Goal: Task Accomplishment & Management: Use online tool/utility

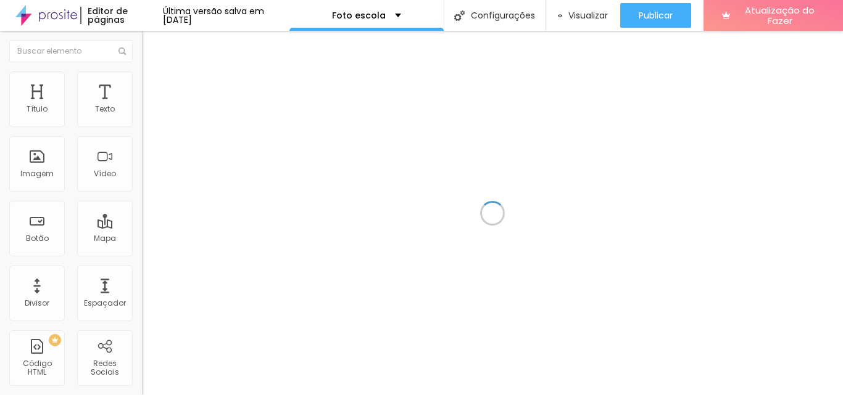
click at [787, 163] on div at bounding box center [492, 213] width 701 height 365
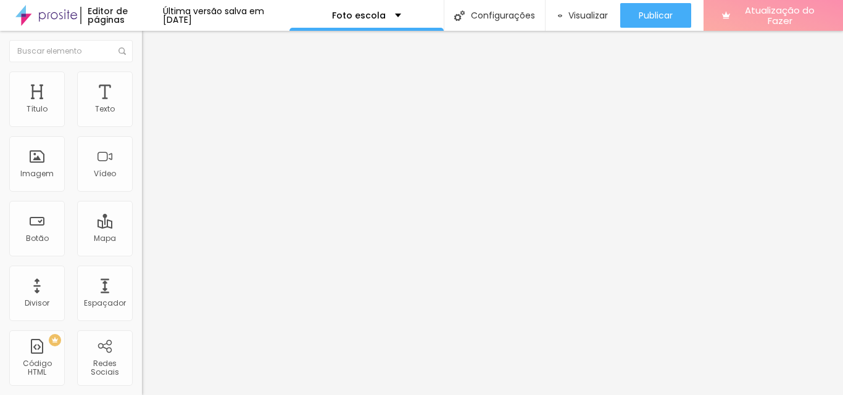
click at [774, 14] on font "Atualização do Fazer" at bounding box center [780, 15] width 70 height 23
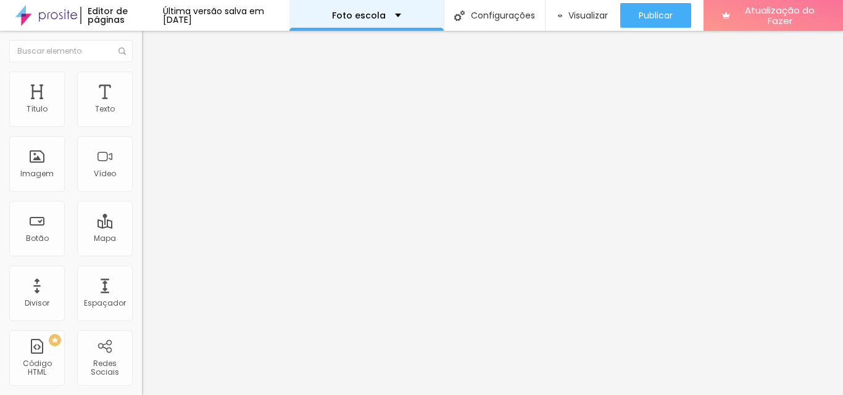
click at [401, 13] on div "Foto escola" at bounding box center [366, 15] width 69 height 9
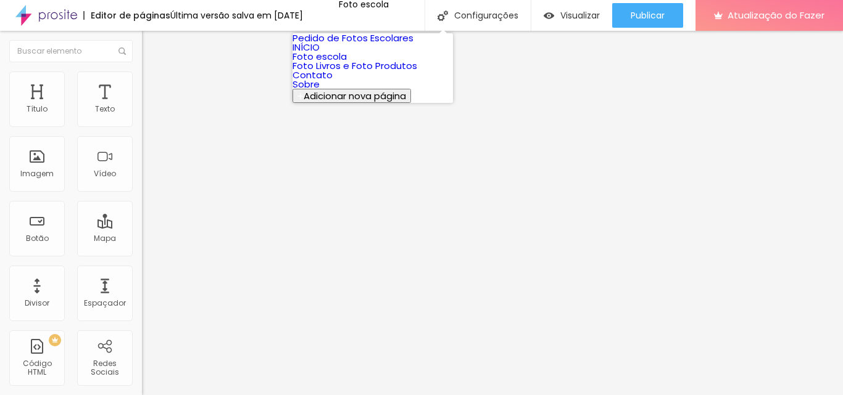
click at [373, 44] on font "Pedido de Fotos Escolares" at bounding box center [352, 37] width 121 height 13
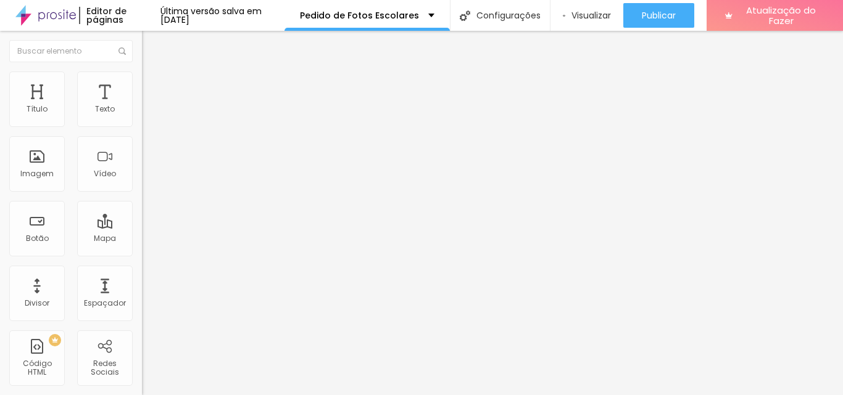
click at [142, 123] on div "Formulário Pedido de fotos EXTRAS" at bounding box center [213, 114] width 142 height 37
click at [142, 125] on img at bounding box center [145, 128] width 7 height 7
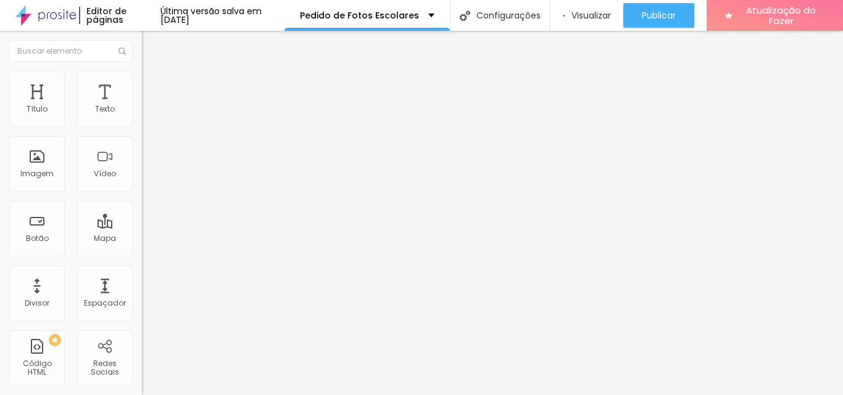
type input "Cada Fotografia 20x30 cm: R$ 53,87"
type input "Cada Calendário 15x21 cm: R$ 35,91"
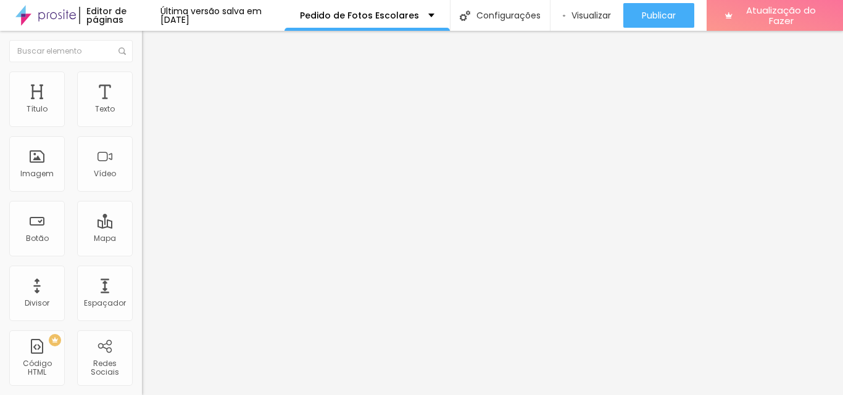
type input "06 Calendários 15x21 cm: R$ 179,55"
type input "01 Ímã de Geladeira 10x15 cm: R$ 35,91"
type input "04 Ímãs de Geladeira 10x15 cm: R$ 107,74"
type input "Pôster 30x40 (Somente o Papel): R$ 119,71"
type input "Pôster 40x50 (Somente o Papel): R$ 149,64"
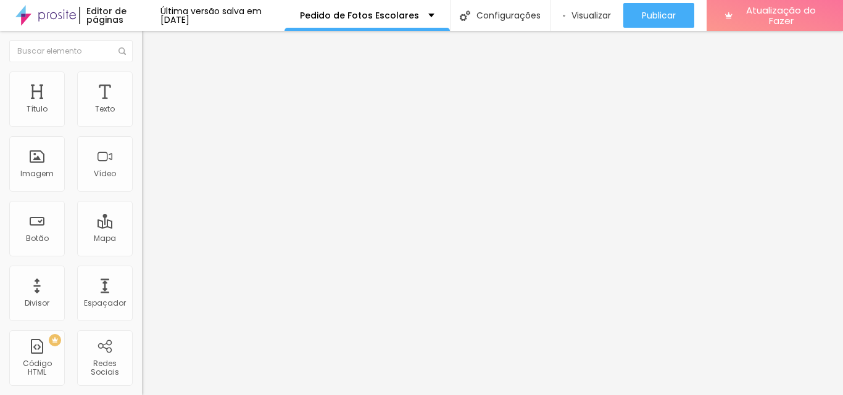
type input "Pôster 50x60 (Somente o Papel): R$ 179,55"
type input "Cada Arquivo Digital com até 5 Megabytes: R$ 35,91"
type input "PROMOÇÃO: Todos os arquivos digitais do ensaio, com até 5 Megabytes, por R$ 170…"
type input "Cada Calendário 15x21 cm: R$ 35,91"
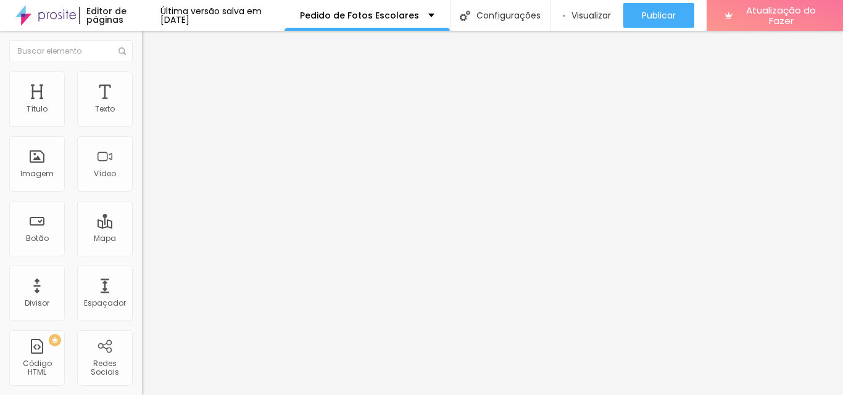
type input "06 Calendários 15x21 cm: R$ 179,55"
type input "01 Ímã de Geladeira 10x15 cm: R$ 35,91"
type input "04 Ímãs de Geladeira 10x15 cm: R$ 107,74"
type input "Pôster 30x40 (Somente o Papel): R$ 119,71"
type input "Pôster 40x50 (Somente o Papel): R$ 149,64"
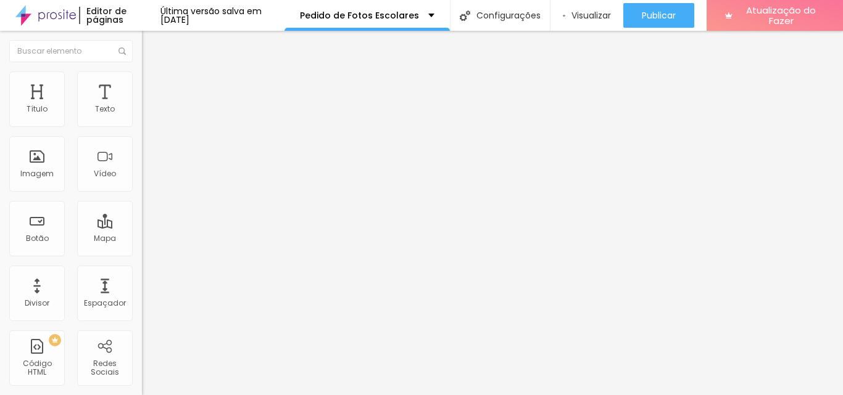
type input "Pôster 50x60 (Somente o Papel): R$ 179,55"
type input "Cada Arquivo Digital com até 5 Megabytes: R$ 35,91"
type input "PROMOÇÃO: Todos os arquivos digitais do ensaio, com até 5 Megabytes, por R$ 170…"
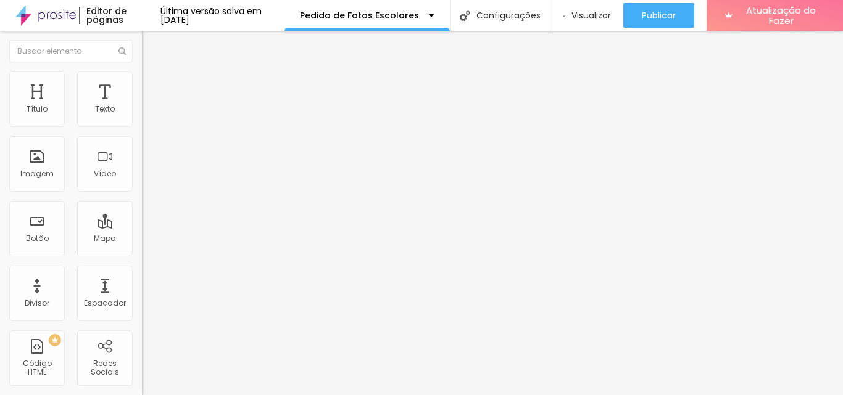
type input "Pôster 40x50 (Somente o Papel): R$ 149,64"
type input "Pôster 50x60 (Somente o Papel): R$ 179,55"
type input "Cada Arquivo Digital com até 5 Megabytes: R$ 35,91"
type input "PROMOÇÃO: Todos os arquivos digitais do ensaio, com até 5 Megabytes, por R$ 170…"
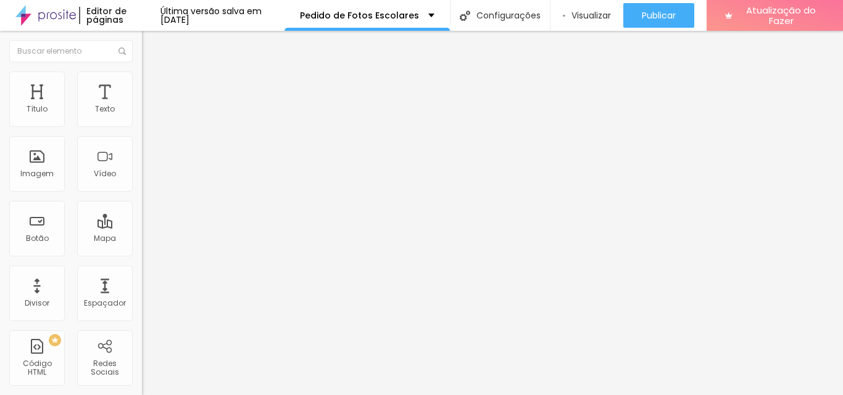
type input "Pôster 50x60 (Somente o Papel): R$ 179,55"
type input "Cada Arquivo Digital com até 5 Megabytes: R$ 35,91"
type input "PROMOÇÃO: Todos os arquivos digitais do ensaio, com até 5 Megabytes, por R$ 170…"
type input "Cada Arquivo Digital com até 5 Megabytes: R$ 35,91"
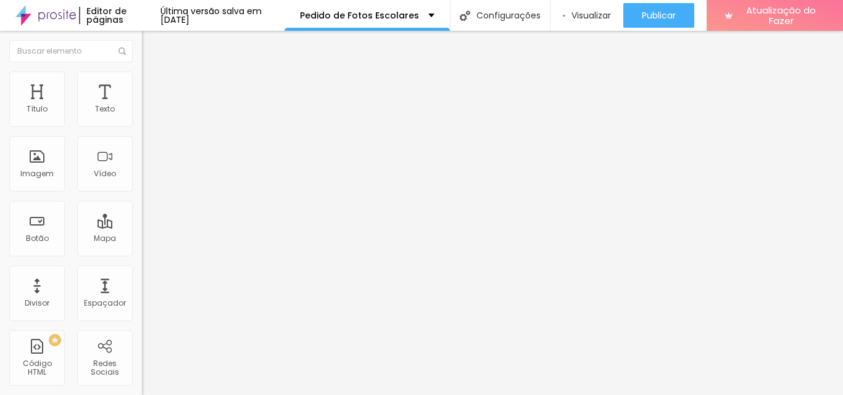
type input "PROMOÇÃO: Todos os arquivos digitais do ensaio, com até 5 Megabytes, por R$ 170…"
type input "[PERSON_NAME] BÁSICO - Repetição: R$ 60,00"
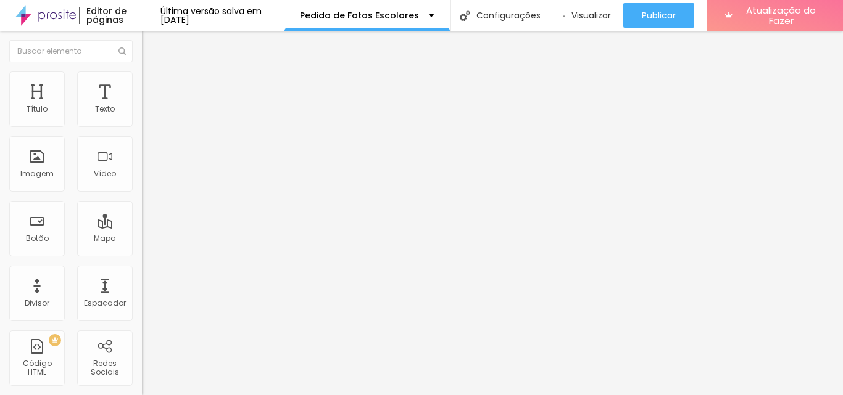
scroll to position [0, 1]
type input "[PERSON_NAME] PREMIUM - Repetição: R$ 100,74"
type input "01 Fotografia 15x21 cm: R$ 29,93"
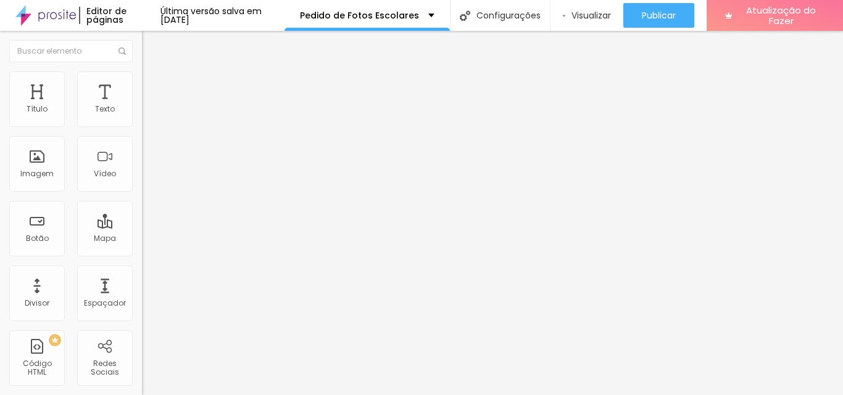
type input "06 Fotografias 15x21 cm: R$ 149,64"
type input "01 Postal de Recordação Escolar Temático: R$ 23,94"
type input "06 Postais de Recordação Escolar Temáticos: R$ 119,70"
type input "Cada Calendário 15x21 cm: R$ 35,91"
type input "06 Calendários 15x21 cm: R$ 179,55"
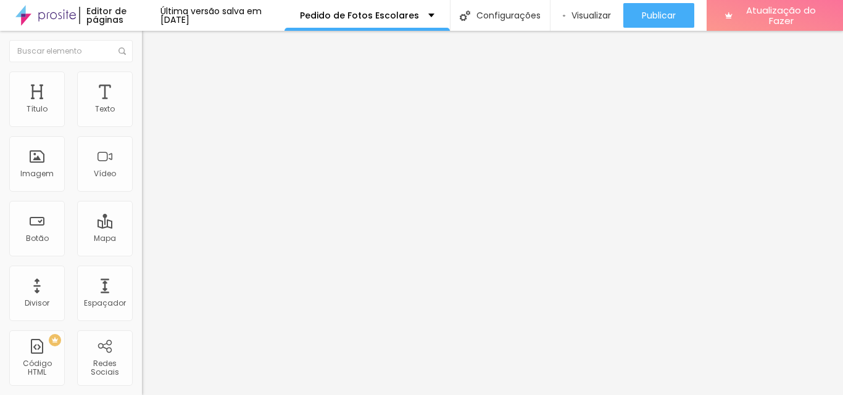
type input "01 Ímã de Geladeira 10x15 cm: R$ 35,91"
type input "04 Ímãs de Geladeira 10x15 cm: R$ 107,74"
type input "Cada Arquivo Digital com até 5 Megabytes: R$ 35,91"
type input "PROMOÇÃO: Todos os arquivos digitais do ensaio, com até 5 Megabytes, por R$ 170…"
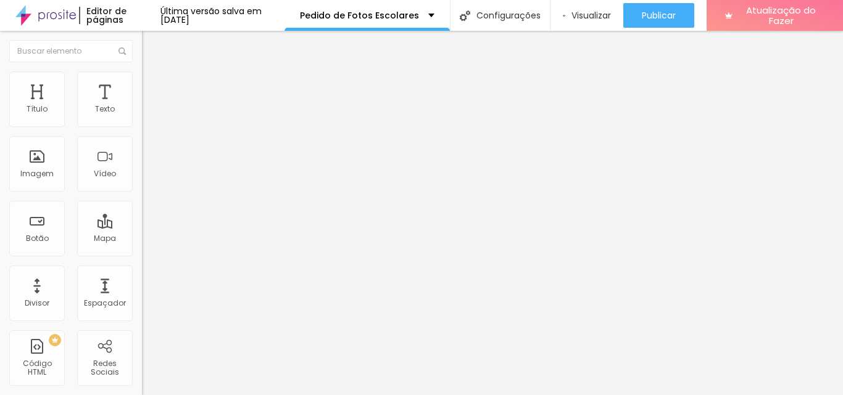
type input "Conjunto de 06 Fotografias 10x15 cm: R$ 104,93"
type input "01 Fotografia 15x21 cm: R$ 29,93"
type input "06 Fotografias 15x21 cm: R$ 149,64"
type input "01 Postal de Recordação Escolar Temático: R$ 23,94"
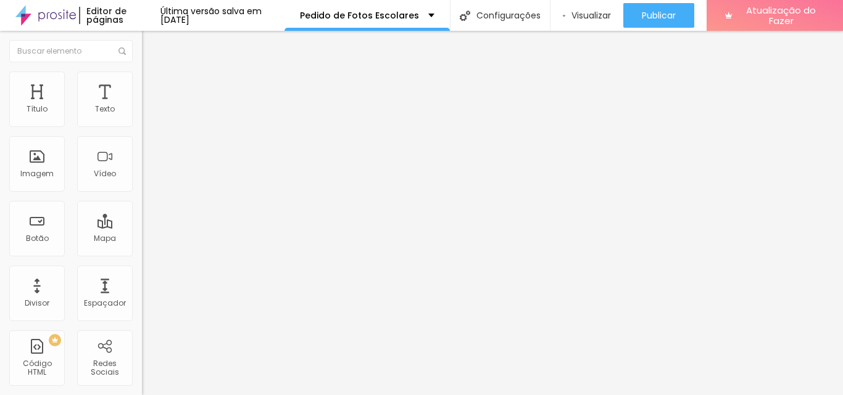
type input "06 Postais de Recordação Escolar Temáticos: R$ 119,70"
type input "Cada Calendário 15x21 cm: R$ 35,91"
type input "06 Calendários 15x21 cm: R$ 179,55"
type input "01 Ímã de Geladeira 10x15 cm: R$ 35,91"
type input "04 Ímãs de Geladeira 10x15 cm: R$ 107,74"
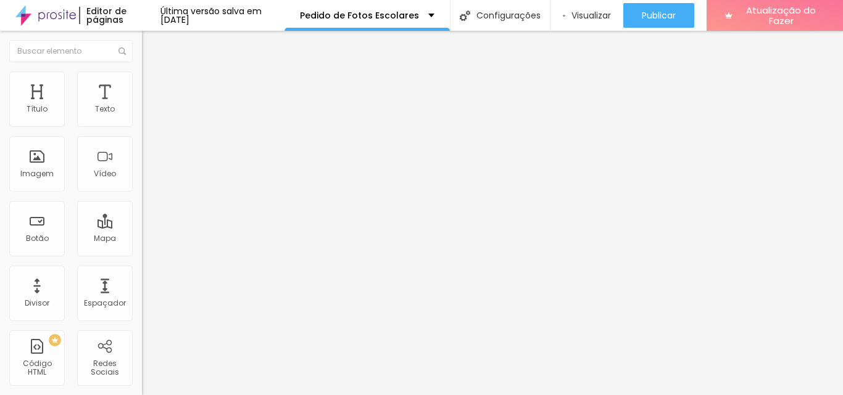
type input "Cada Arquivo Digital com até 5 Megabytes: R$ 35,91"
type input "PROMOÇÃO: Todos os arquivos digitais do ensaio, com até 5 Megabytes, por R$ 170…"
type input "01 Fotografia 15x21 cm: R$ 29,93"
type input "06 Fotografias 15x21 cm: R$ 149,64"
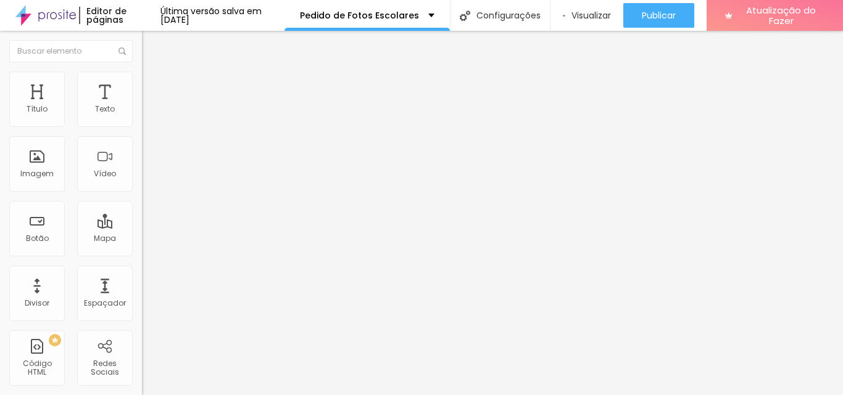
type input "01 Postal de Recordação Escolar Temático: R$ 23,94"
type input "06 Postais de Recordação Escolar Temáticos: R$ 119,70"
type input "Cada Calendário 15x21 cm: R$ 35,91"
type input "06 Calendários 15x21 cm: R$ 179,55"
type input "01 Ímã de Geladeira 10x15 cm: R$ 35,91"
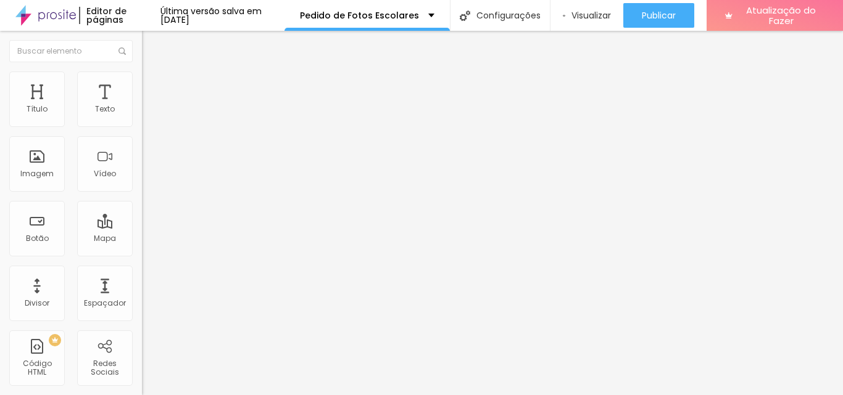
type input "04 Ímãs de Geladeira 10x15 cm: R$ 107,74"
type input "Cada Arquivo Digital com até 5 Megabytes: R$ 35,91"
type input "PROMOÇÃO: Todos os arquivos digitais do ensaio, com até 5 Megabytes, por R$ 170…"
type input "06 Fotografias 15x21 cm: R$ 149,64"
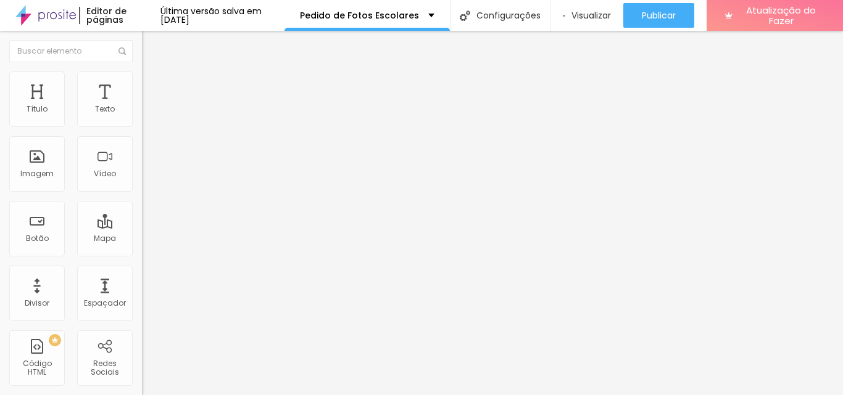
type input "01 Postal de Recordação Escolar Temático: R$ 23,94"
type input "06 Postais de Recordação Escolar Temáticos: R$ 119,70"
type input "Cada Calendário 15x21 cm: R$ 35,91"
type input "06 Calendários 15x21 cm: R$ 179,55"
type input "01 Ímã de Geladeira 10x15 cm: R$ 35,91"
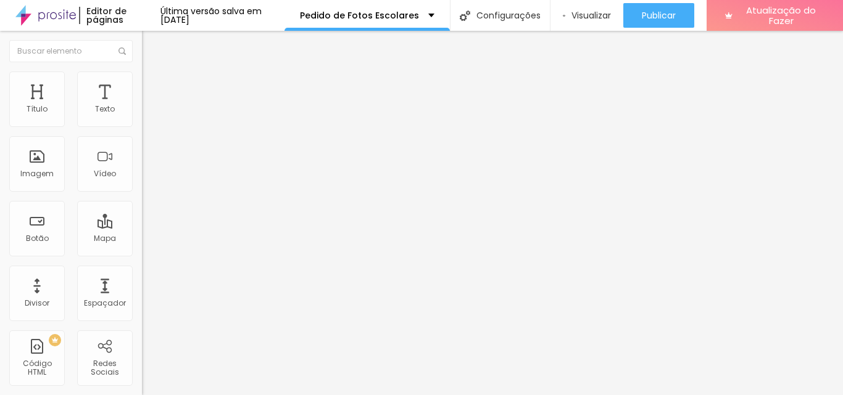
type input "04 Ímãs de Geladeira 10x15 cm: R$ 107,74"
type input "Cada Arquivo Digital com até 5 Megabytes: R$ 35,91"
type input "PROMOÇÃO: Todos os arquivos digitais do ensaio, com até 5 Megabytes, por R$ 170…"
type input "01 Postal de Recordação Escolar Temático: R$ 23,94"
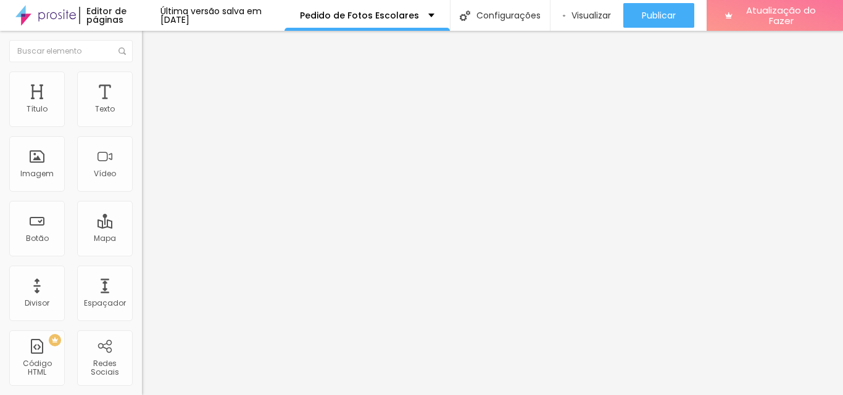
type input "06 Postais de Recordação Escolar Temáticos: R$ 119,70"
type input "Cada Calendário 15x21 cm: R$ 35,91"
type input "06 Calendários 15x21 cm: R$ 179,55"
type input "01 Ímã de Geladeira 10x15 cm: R$ 35,91"
type input "04 Ímãs de Geladeira 10x15 cm: R$ 107,74"
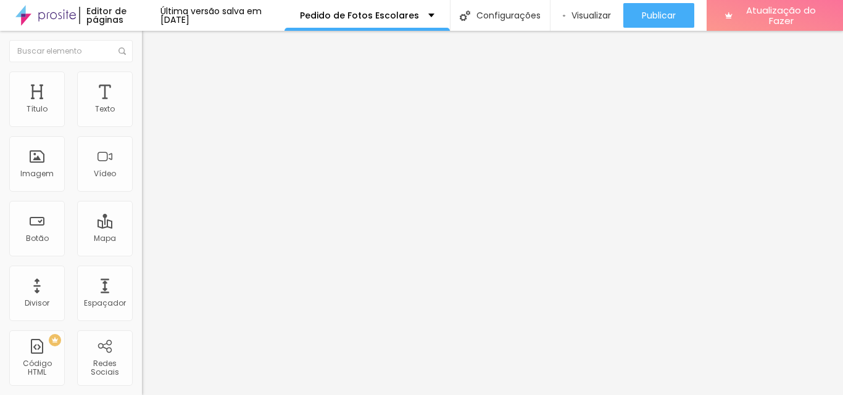
type input "Cada Arquivo Digital com até 5 Megabytes: R$ 35,91"
type input "PROMOÇÃO: Todos os arquivos digitais do ensaio, com até 5 Megabytes, por R$ 170…"
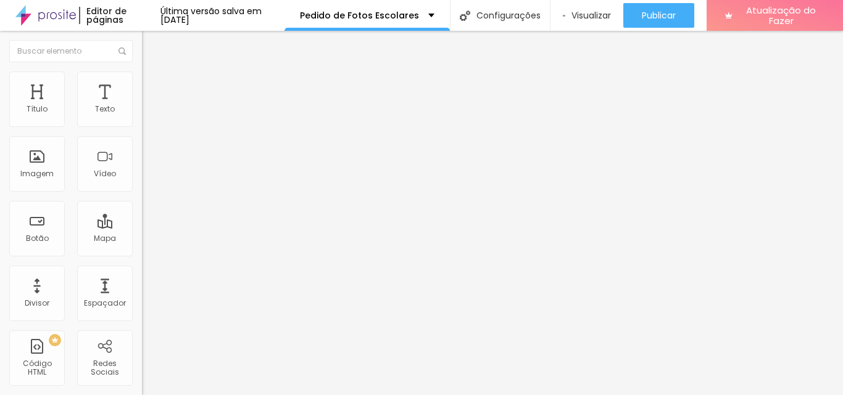
drag, startPoint x: 394, startPoint y: 232, endPoint x: 371, endPoint y: 228, distance: 22.5
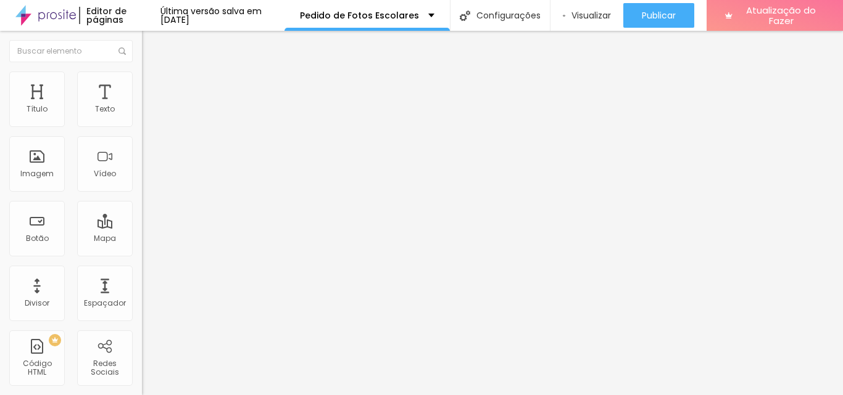
type input "01 Ímã de Geladeira 10x15 cm: R$ 35,91"
type input "04 Ímãs de Geladeira 10x15 cm: R$ 107,74"
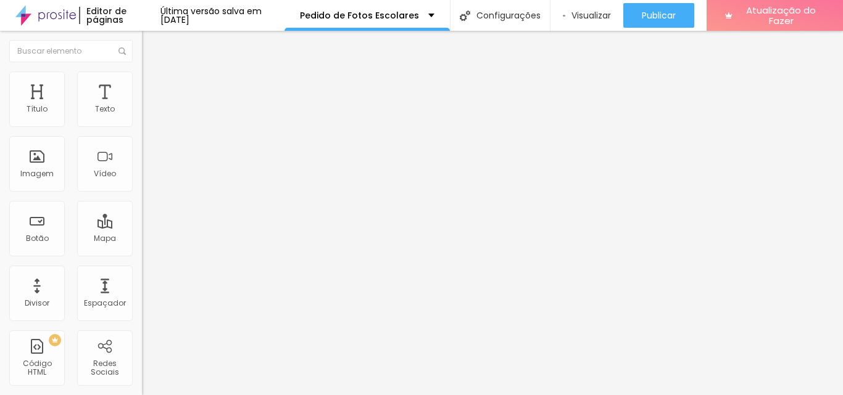
type input "Cada Arquivo Digital com até 5 Megabytes: R$ 35,91"
type input "PROMOÇÃO: Todos os arquivos digitais do ensaio, com até 5 Megabytes, por R$ 170…"
type input "04 Ímãs de Geladeira 10x15 cm: R$ 107,74"
type input "Cada Arquivo Digital com até 5 Megabytes: R$ 35,91"
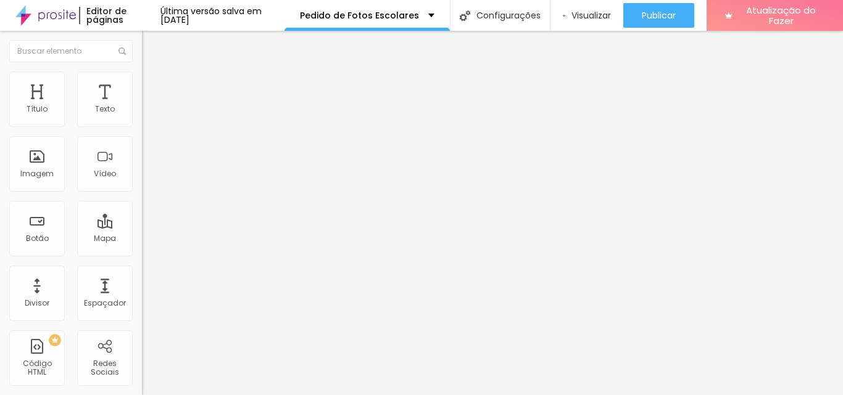
type input "PROMOÇÃO: Todos os arquivos digitais do ensaio, com até 5 Megabytes, por R$ 170…"
type input "Cada Arquivo Digital com até 5 Megabytes: R$ 35,91"
type input "PROMOÇÃO: Todos os arquivos digitais do ensaio, com até 5 Megabytes, por R$ 170…"
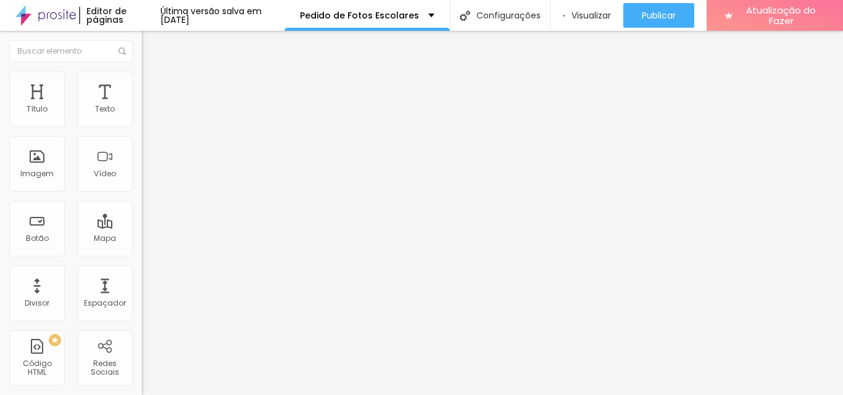
type input "06 Postais de Recordação Escolar Temáticos: R$ 119,70"
type input "Cada Calendário 15x21 cm: R$ 35,91"
type input "Cada Arquivo Digital com até 5 Megabytes: R$ 35,91"
type input "PROMOÇÃO: Todos os arquivos digitais do ensaio, com até 5 Megabytes, por R$ 170…"
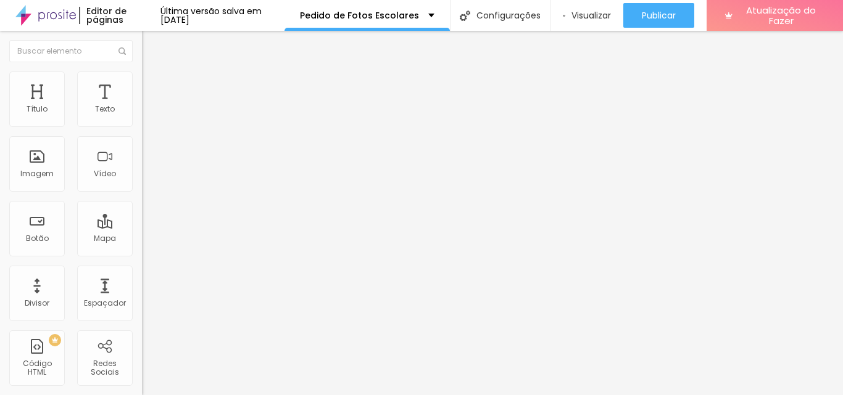
type input "Cada Calendário 15x21 cm: R$ 35,91"
type input "Cada Arquivo Digital com até 5 Megabytes: R$ 35,91"
type input "PROMOÇÃO: Todos os arquivos digitais do ensaio, com até 5 Megabytes, por R$ 170…"
type input "Cada Arquivo Digital com até 5 Megabytes: R$ 35,91"
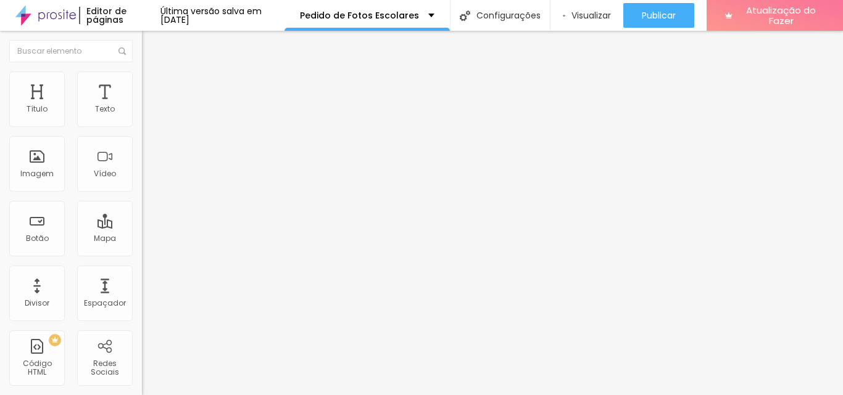
type input "PROMOÇÃO: Todos os arquivos digitais do ensaio, com até 5 Megabytes, por R$ 170…"
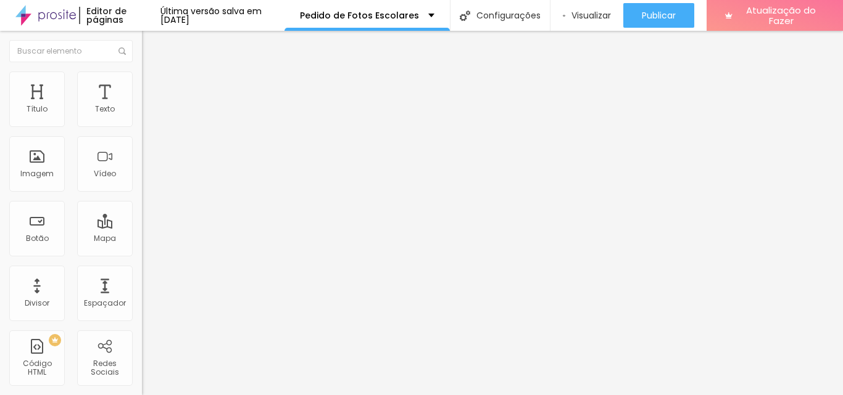
drag, startPoint x: 392, startPoint y: 150, endPoint x: 450, endPoint y: 149, distance: 58.6
type input "[PERSON_NAME] BÁSICO - Repetição"
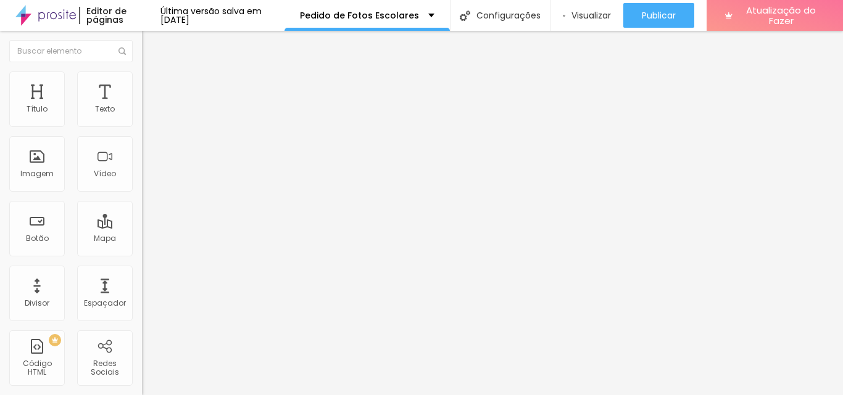
drag, startPoint x: 397, startPoint y: 177, endPoint x: 814, endPoint y: 108, distance: 422.7
type input "[PERSON_NAME] PREMIUM - Repetição"
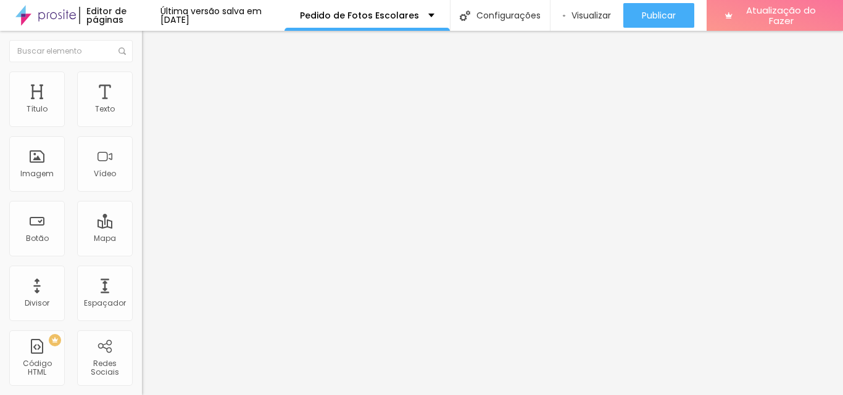
drag, startPoint x: 394, startPoint y: 204, endPoint x: 594, endPoint y: 134, distance: 211.7
drag, startPoint x: 284, startPoint y: 206, endPoint x: 418, endPoint y: 206, distance: 133.3
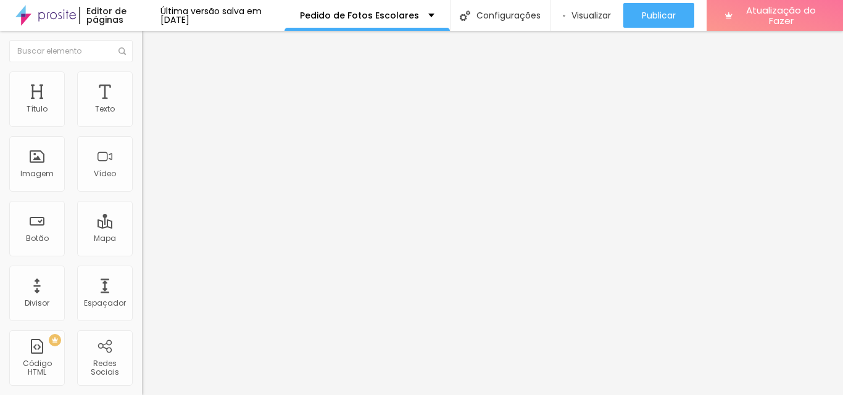
drag, startPoint x: 373, startPoint y: 205, endPoint x: 745, endPoint y: 201, distance: 371.4
type input "PROMOÇÃO: Todos os arquivos digitais do ensaio, com até 5 Megabytes,"
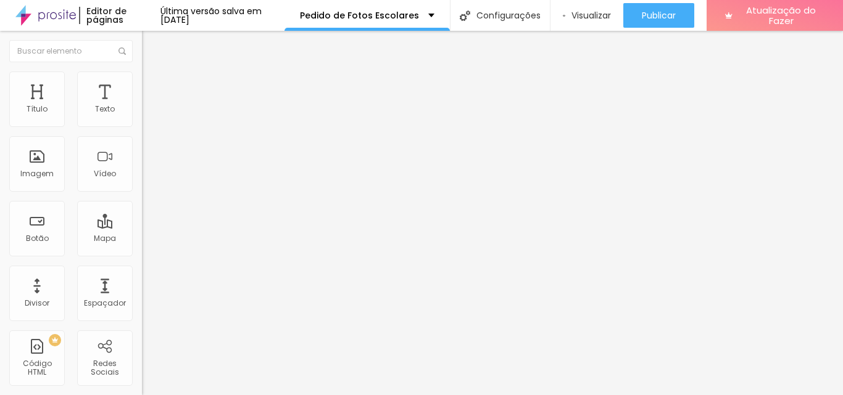
scroll to position [0, 0]
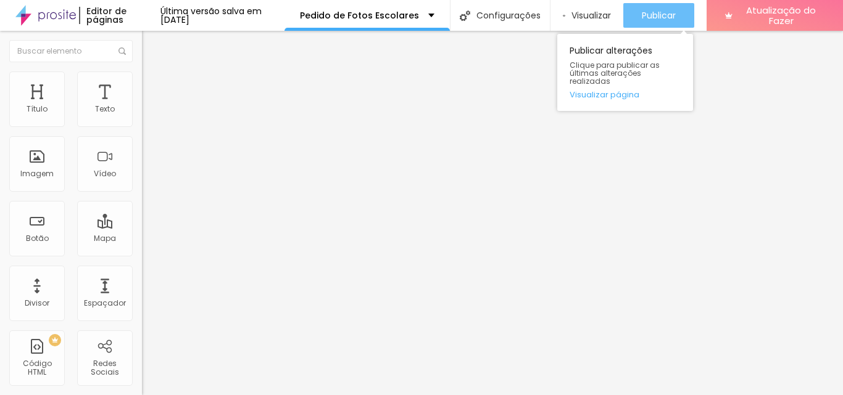
click at [660, 19] on font "Publicar" at bounding box center [659, 15] width 34 height 12
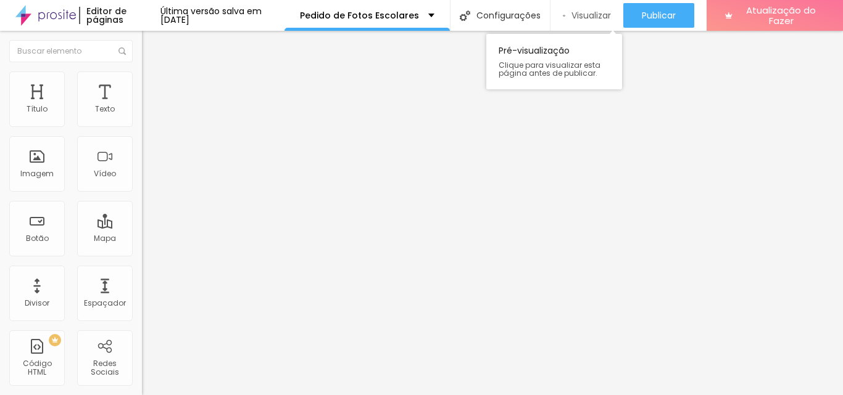
click at [589, 10] on font "Visualizar" at bounding box center [590, 15] width 39 height 12
